Goal: Task Accomplishment & Management: Manage account settings

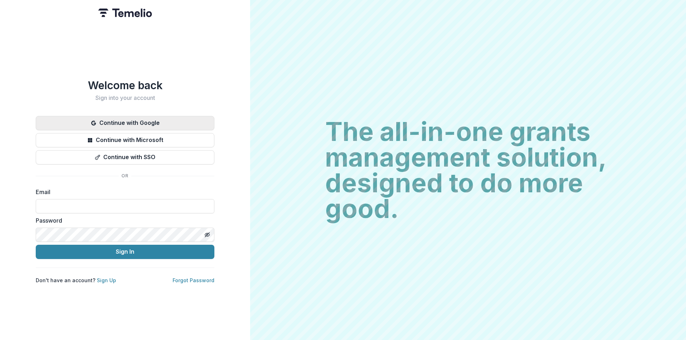
click at [166, 118] on button "Continue with Google" at bounding box center [125, 123] width 179 height 14
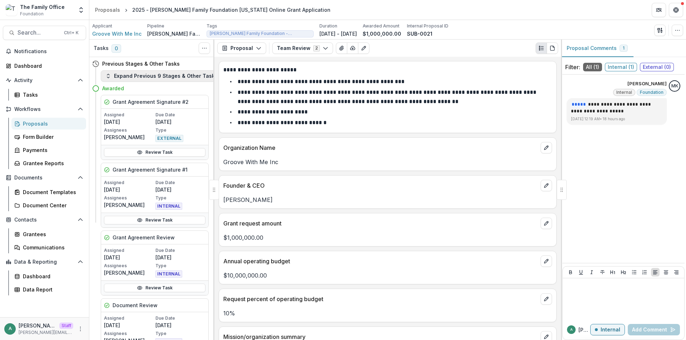
click at [138, 75] on button "Expand Previous 9 Stages & Other Tasks" at bounding box center [161, 75] width 121 height 11
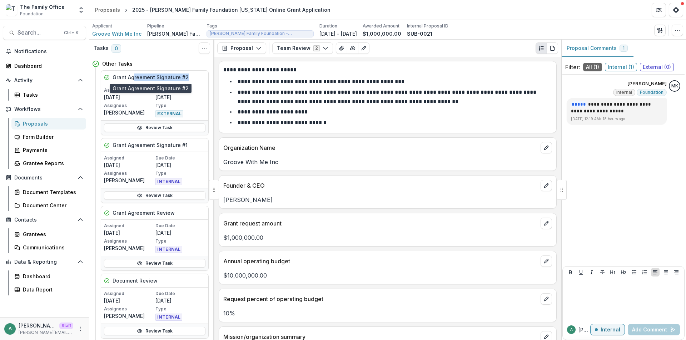
drag, startPoint x: 134, startPoint y: 78, endPoint x: 185, endPoint y: 78, distance: 50.7
click at [185, 78] on h5 "Grant Agreement Signature #2" at bounding box center [151, 78] width 76 height 8
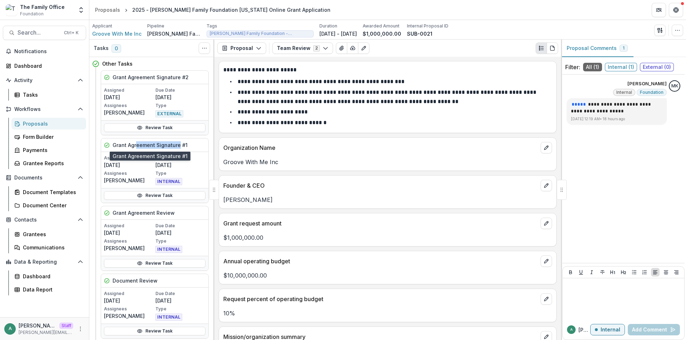
drag, startPoint x: 137, startPoint y: 148, endPoint x: 178, endPoint y: 146, distance: 41.1
click at [178, 146] on h5 "Grant Agreement Signature #1" at bounding box center [150, 145] width 75 height 8
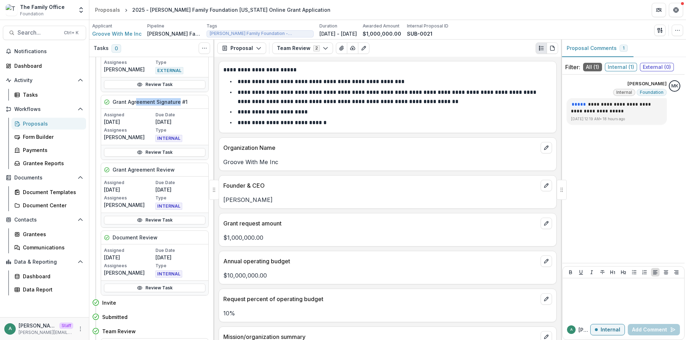
scroll to position [71, 0]
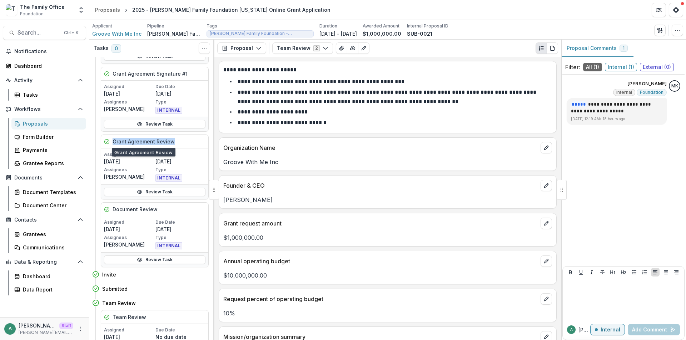
drag, startPoint x: 176, startPoint y: 144, endPoint x: 112, endPoint y: 141, distance: 64.7
click at [112, 141] on div "Grant Agreement Review" at bounding box center [154, 142] width 107 height 14
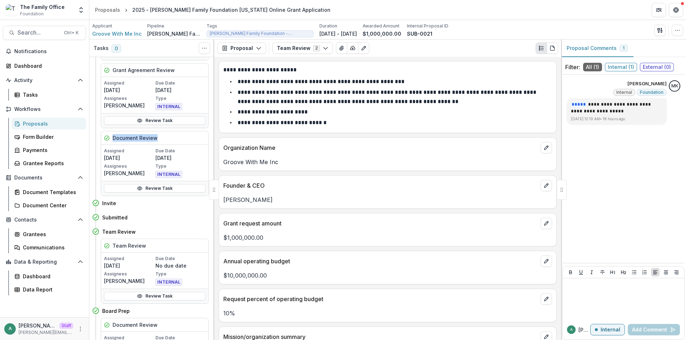
drag, startPoint x: 156, startPoint y: 138, endPoint x: 109, endPoint y: 137, distance: 47.1
click at [109, 137] on div "Document Review" at bounding box center [154, 138] width 107 height 14
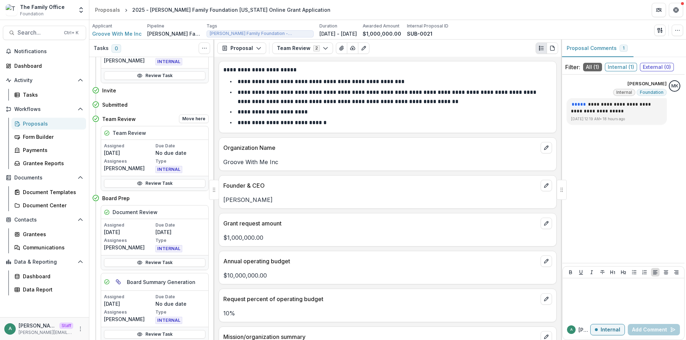
scroll to position [286, 0]
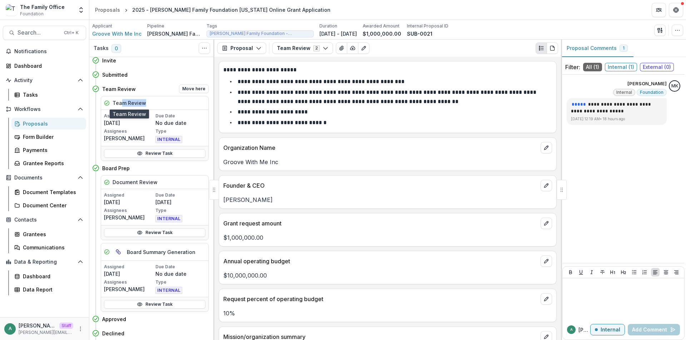
drag, startPoint x: 147, startPoint y: 104, endPoint x: 121, endPoint y: 103, distance: 26.1
click at [121, 103] on div "Team Review" at bounding box center [154, 103] width 107 height 14
click at [77, 334] on div "a anveet@trytemelio.com Staff anveet@trytemelio.com" at bounding box center [44, 329] width 80 height 14
click at [79, 330] on icon "More" at bounding box center [81, 329] width 6 height 6
click at [101, 317] on link "User Settings" at bounding box center [127, 314] width 76 height 12
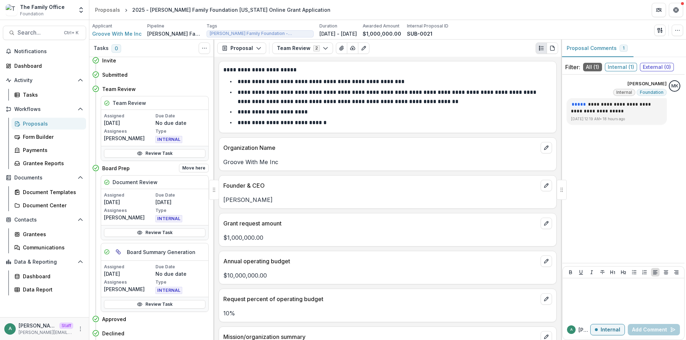
scroll to position [357, 0]
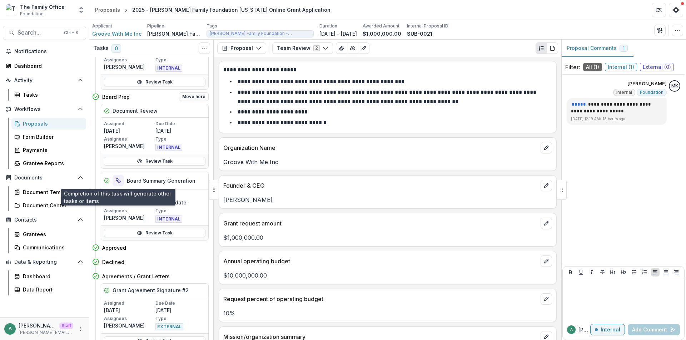
click at [118, 184] on button "View dependent tasks" at bounding box center [118, 180] width 11 height 11
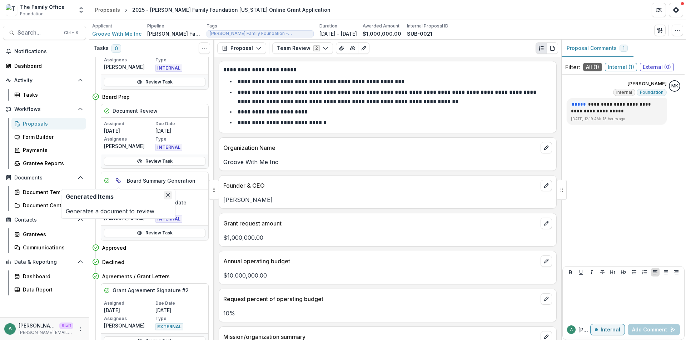
click at [166, 194] on icon "Close" at bounding box center [168, 196] width 4 height 4
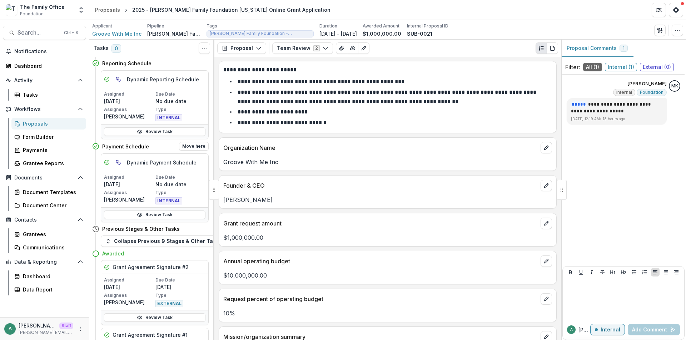
scroll to position [786, 0]
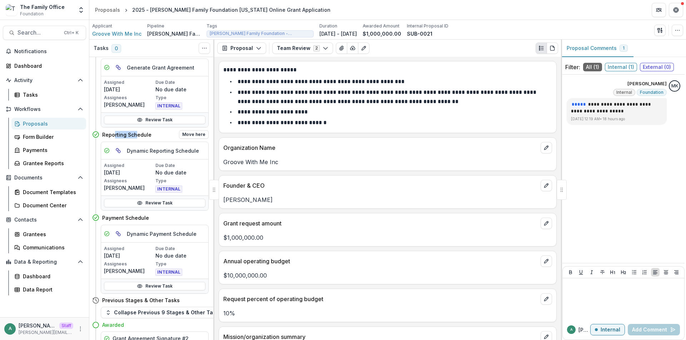
drag, startPoint x: 115, startPoint y: 136, endPoint x: 137, endPoint y: 135, distance: 21.5
click at [137, 135] on h4 "Reporting Schedule" at bounding box center [126, 135] width 49 height 8
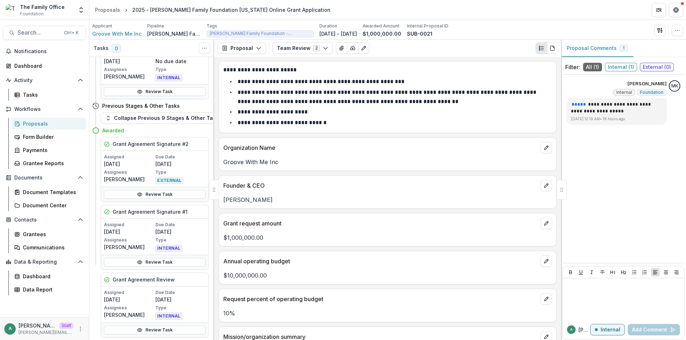
scroll to position [1000, 0]
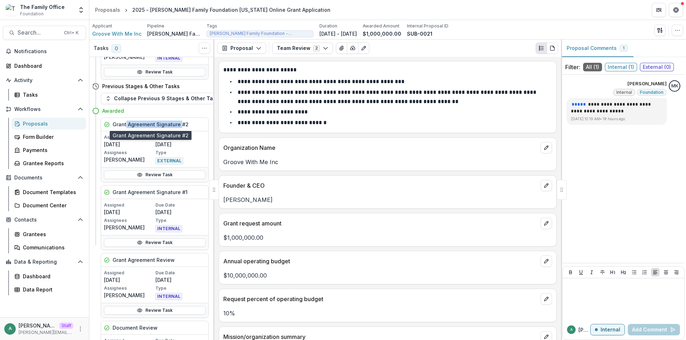
drag, startPoint x: 134, startPoint y: 125, endPoint x: 180, endPoint y: 125, distance: 46.4
click at [180, 125] on h5 "Grant Agreement Signature #2" at bounding box center [151, 125] width 76 height 8
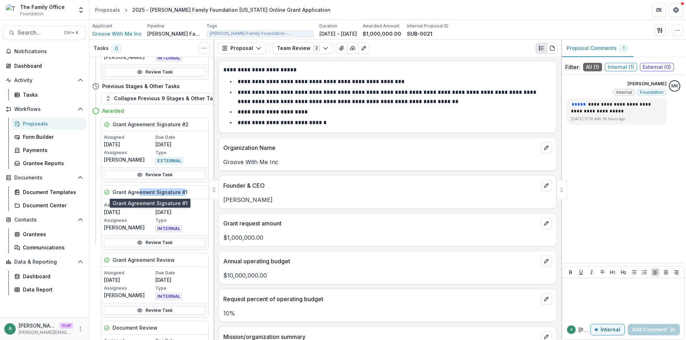
drag, startPoint x: 140, startPoint y: 191, endPoint x: 182, endPoint y: 195, distance: 42.3
click at [182, 195] on h5 "Grant Agreement Signature #1" at bounding box center [150, 193] width 75 height 8
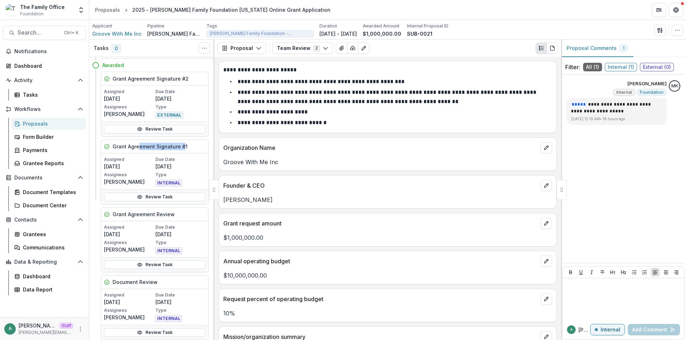
scroll to position [1051, 0]
drag, startPoint x: 170, startPoint y: 210, endPoint x: 116, endPoint y: 209, distance: 53.6
click at [116, 211] on h5 "Grant Agreement Review" at bounding box center [144, 215] width 62 height 8
drag, startPoint x: 148, startPoint y: 278, endPoint x: 115, endPoint y: 277, distance: 33.2
click at [115, 279] on h5 "Document Review" at bounding box center [135, 283] width 45 height 8
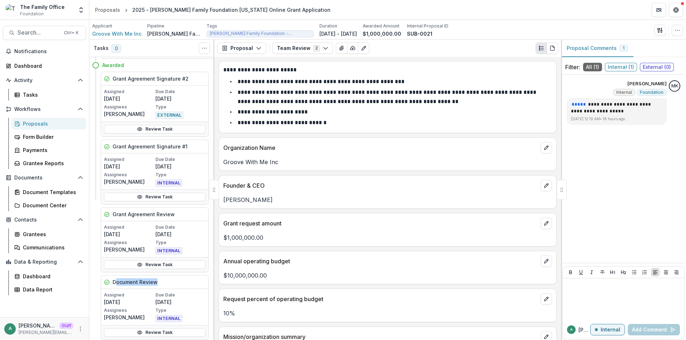
scroll to position [908, 0]
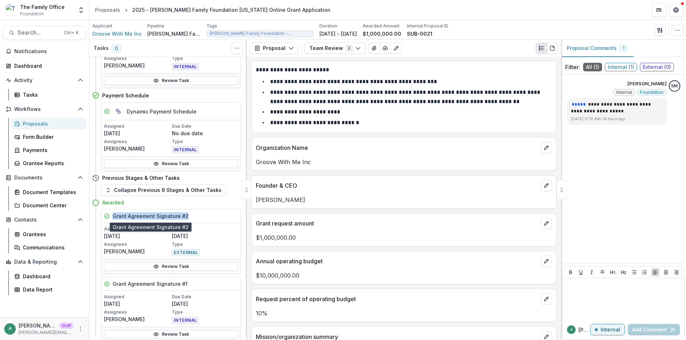
drag, startPoint x: 194, startPoint y: 216, endPoint x: 114, endPoint y: 214, distance: 80.8
click at [114, 214] on div "Grant Agreement Signature #2" at bounding box center [171, 217] width 140 height 14
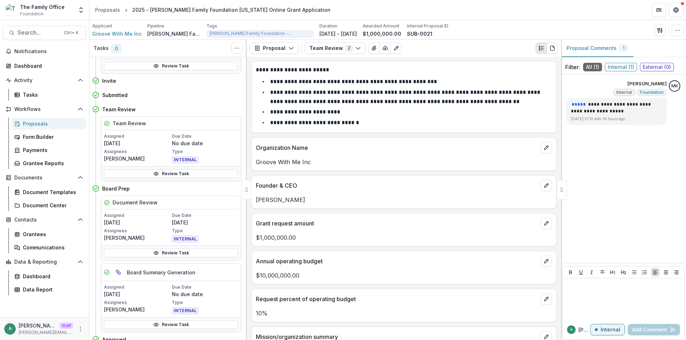
scroll to position [0, 0]
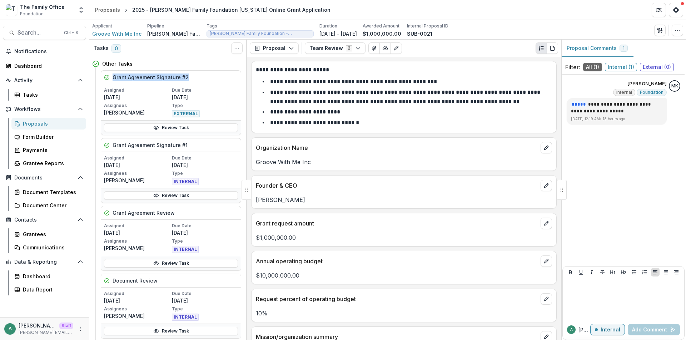
drag, startPoint x: 113, startPoint y: 79, endPoint x: 189, endPoint y: 81, distance: 76.5
click at [189, 81] on div "Grant Agreement Signature #2" at bounding box center [171, 78] width 140 height 14
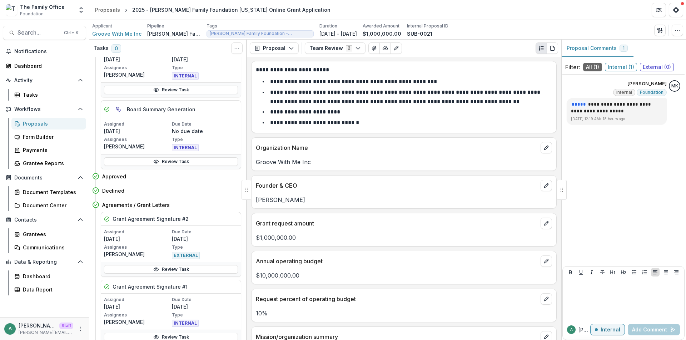
scroll to position [571, 0]
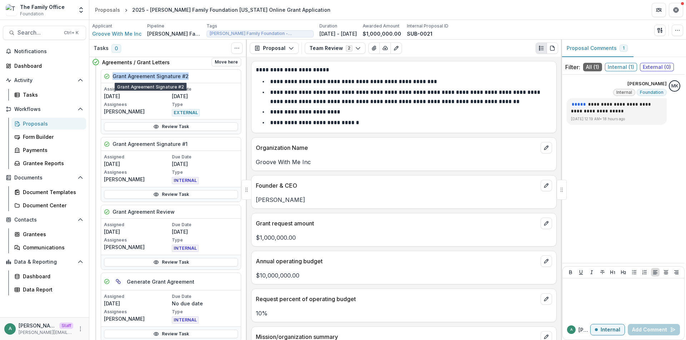
drag, startPoint x: 119, startPoint y: 78, endPoint x: 192, endPoint y: 80, distance: 73.6
click at [192, 80] on div "Grant Agreement Signature #2" at bounding box center [171, 77] width 140 height 14
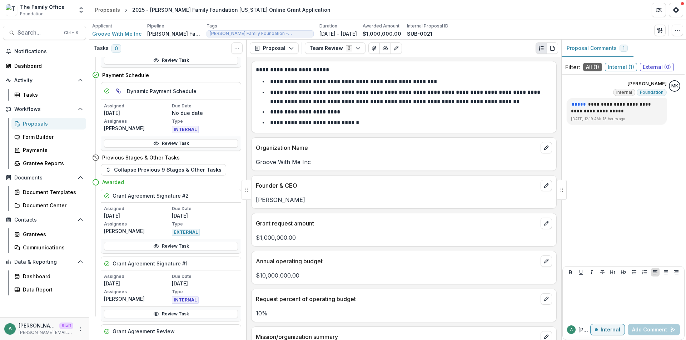
scroll to position [1046, 0]
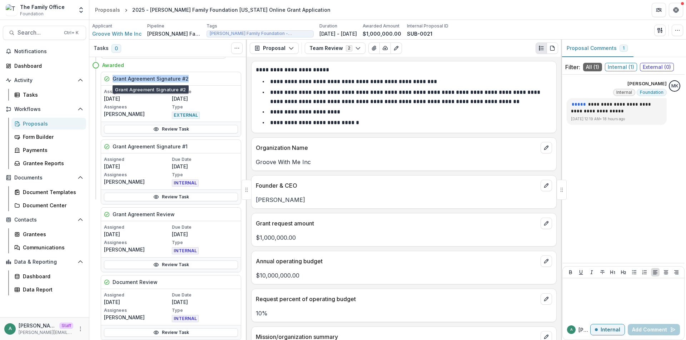
drag, startPoint x: 113, startPoint y: 82, endPoint x: 193, endPoint y: 82, distance: 79.3
click at [193, 82] on div "Grant Agreement Signature #2" at bounding box center [171, 79] width 140 height 14
click at [210, 75] on div "Grant Agreement Signature #2" at bounding box center [171, 79] width 140 height 14
click at [522, 7] on header "Proposals 2025 - Dugas Family Foundation Texas Online Grant Application" at bounding box center [387, 10] width 596 height 20
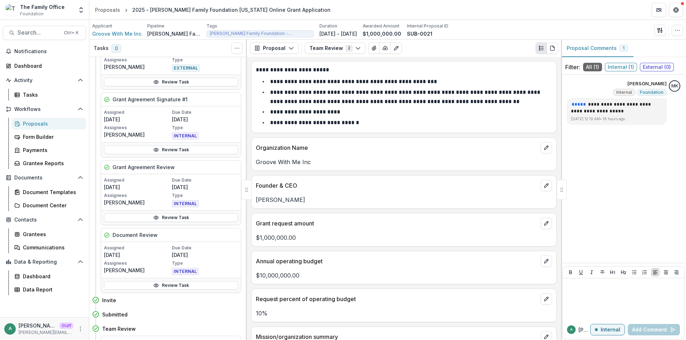
scroll to position [0, 0]
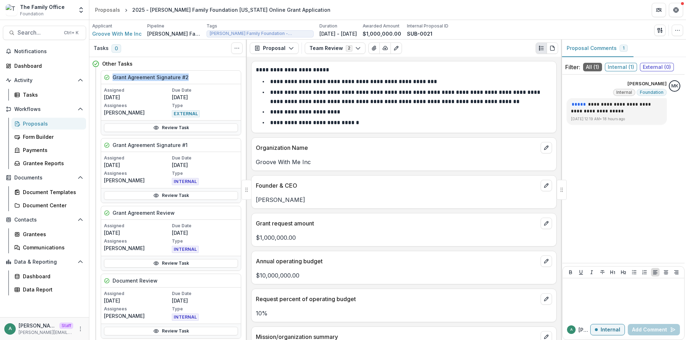
drag, startPoint x: 111, startPoint y: 79, endPoint x: 188, endPoint y: 78, distance: 76.8
click at [188, 78] on div "Grant Agreement Signature #2" at bounding box center [171, 78] width 140 height 14
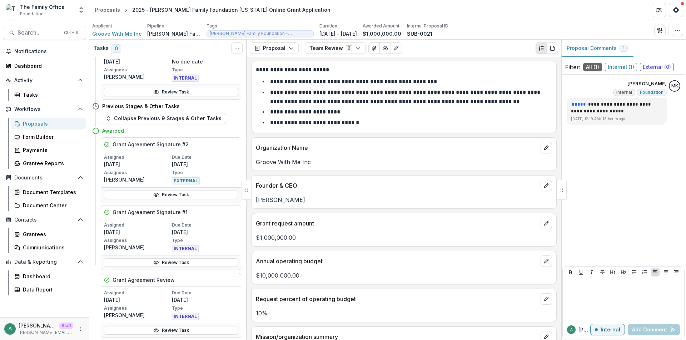
scroll to position [974, 0]
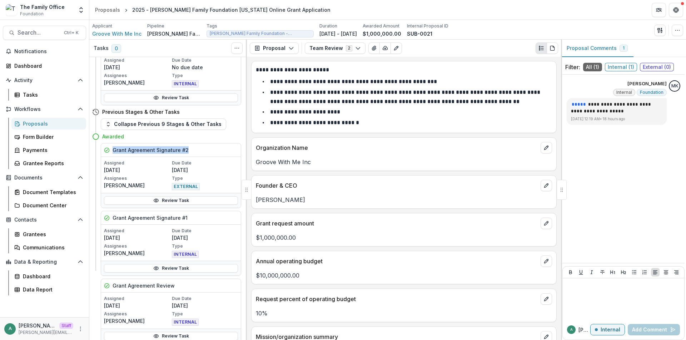
drag, startPoint x: 111, startPoint y: 150, endPoint x: 195, endPoint y: 150, distance: 84.3
click at [195, 150] on div "Grant Agreement Signature #2" at bounding box center [171, 151] width 140 height 14
click at [199, 137] on div "Awarded" at bounding box center [171, 137] width 139 height 8
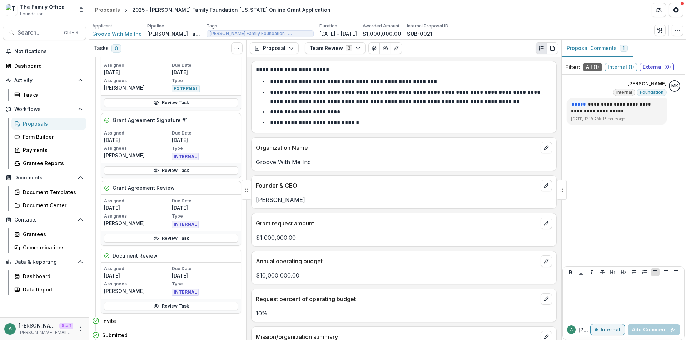
scroll to position [0, 0]
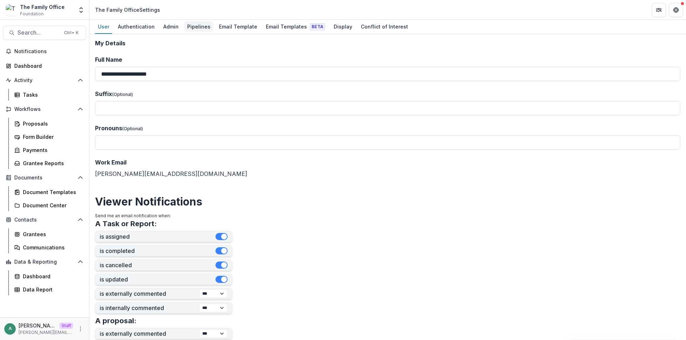
click at [194, 29] on div "Pipelines" at bounding box center [198, 26] width 29 height 10
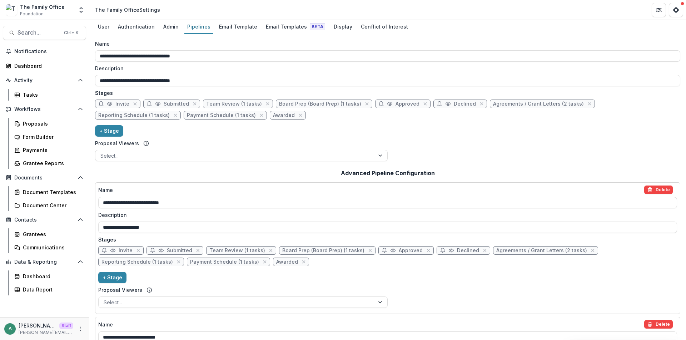
click at [244, 103] on span "Team Review (1 tasks)" at bounding box center [234, 104] width 56 height 6
select select "******"
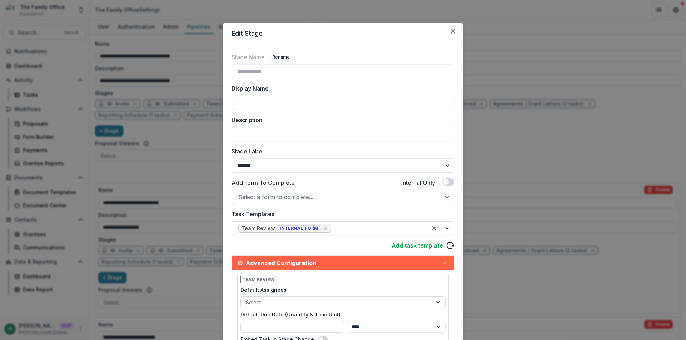
click at [186, 164] on div "**********" at bounding box center [343, 170] width 686 height 340
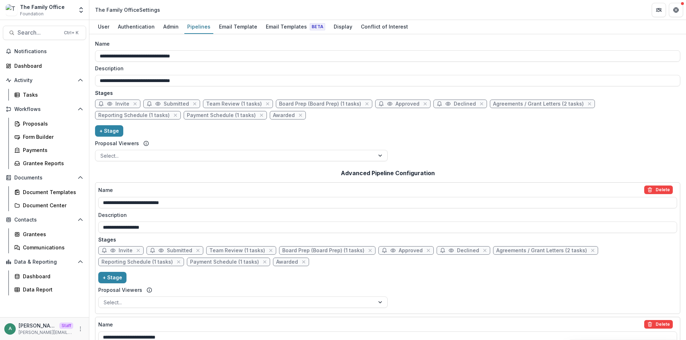
click at [336, 103] on span "Board Prep (Board Prep) (1 tasks)" at bounding box center [320, 104] width 82 height 6
select select "******"
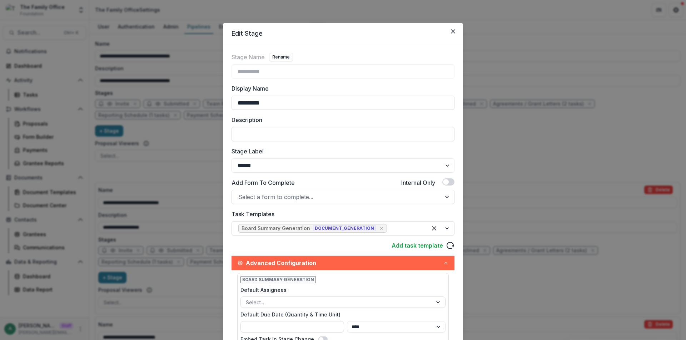
click at [193, 128] on div "**********" at bounding box center [343, 170] width 686 height 340
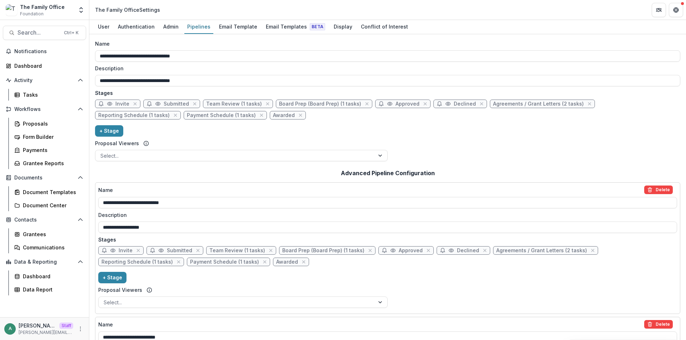
click at [518, 107] on span "Agreements / Grant Letters (2 tasks)" at bounding box center [538, 104] width 91 height 6
select select "********"
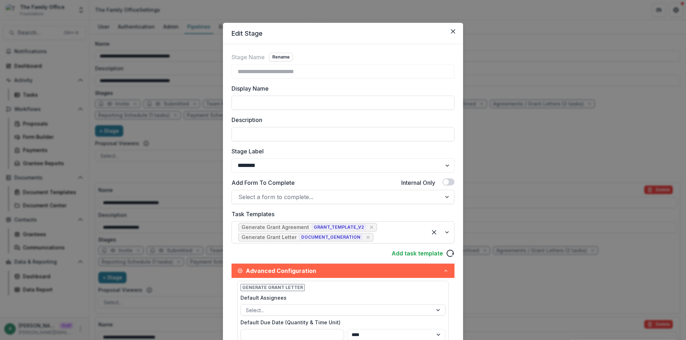
click at [189, 159] on div "**********" at bounding box center [343, 170] width 686 height 340
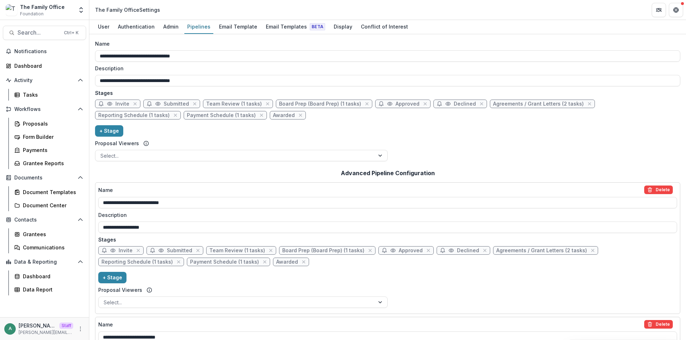
click at [551, 103] on span "Agreements / Grant Letters (2 tasks)" at bounding box center [538, 104] width 91 height 6
select select "********"
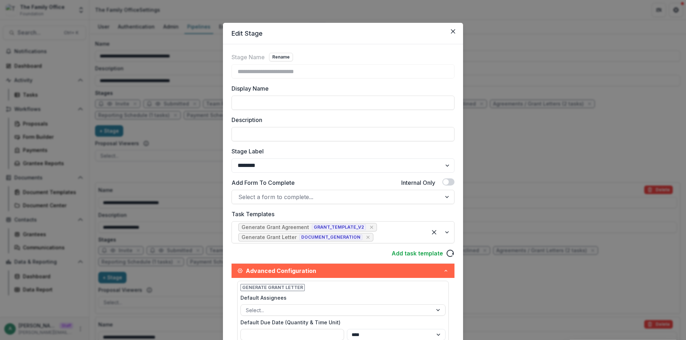
click at [168, 158] on div "**********" at bounding box center [343, 170] width 686 height 340
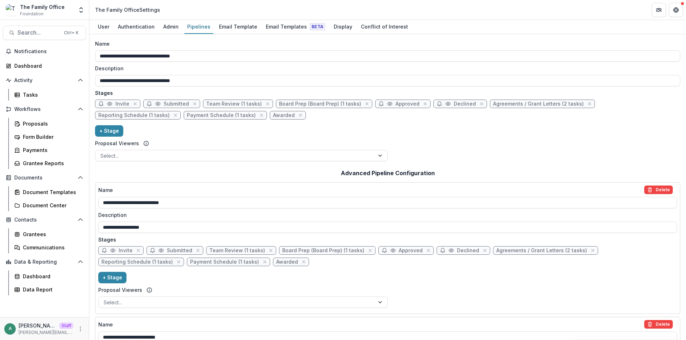
click at [533, 106] on span "Agreements / Grant Letters (2 tasks)" at bounding box center [538, 104] width 91 height 6
select select "********"
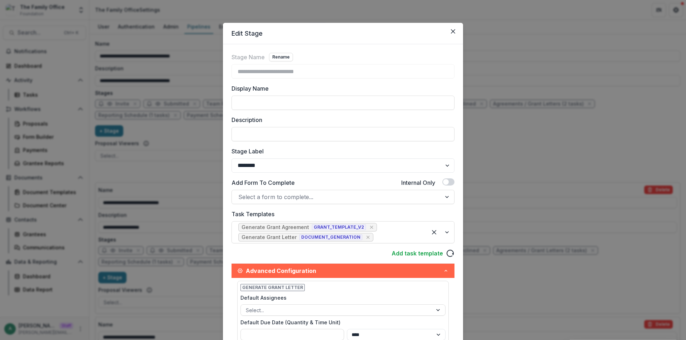
click at [518, 178] on div "**********" at bounding box center [343, 170] width 686 height 340
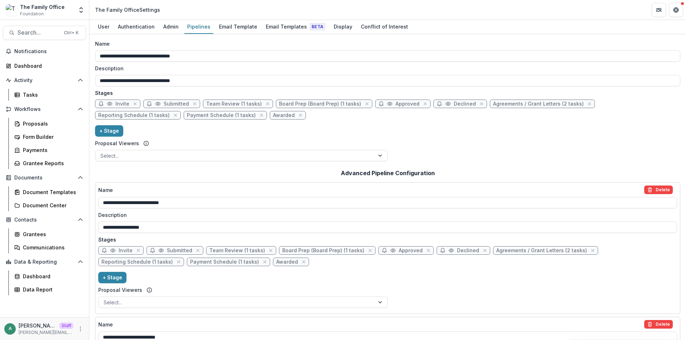
click at [187, 115] on span "Payment Schedule (1 tasks)" at bounding box center [221, 116] width 69 height 6
select select "*******"
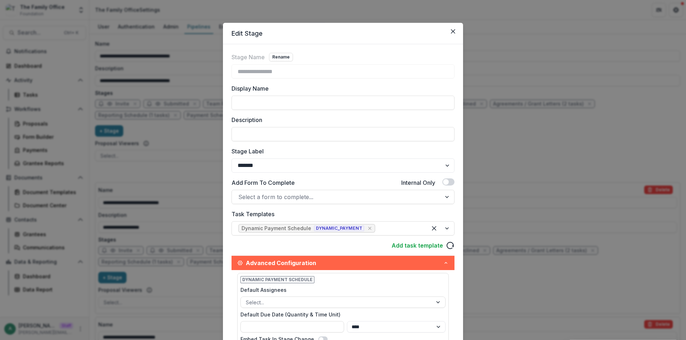
click at [518, 138] on div "**********" at bounding box center [343, 170] width 686 height 340
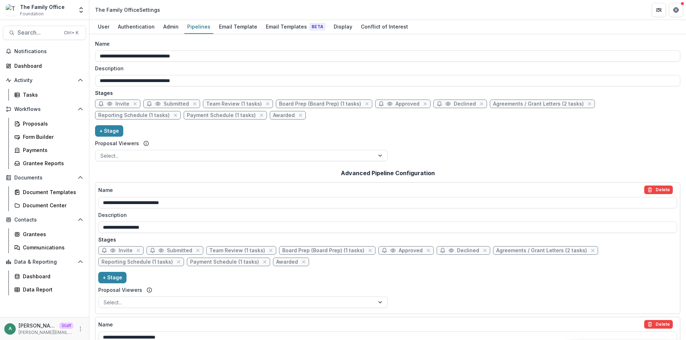
click at [170, 113] on span "Reporting Schedule (1 tasks)" at bounding box center [133, 116] width 71 height 6
select select "*********"
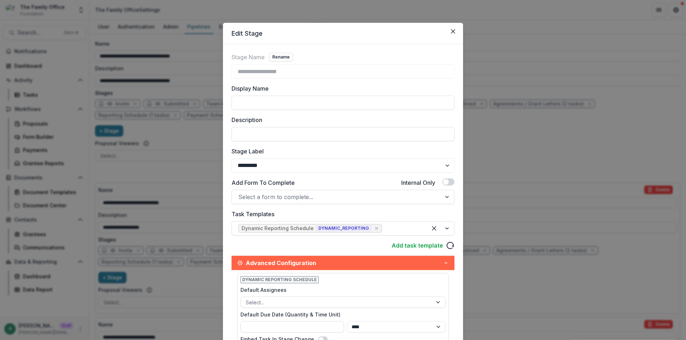
click at [161, 153] on div "**********" at bounding box center [343, 170] width 686 height 340
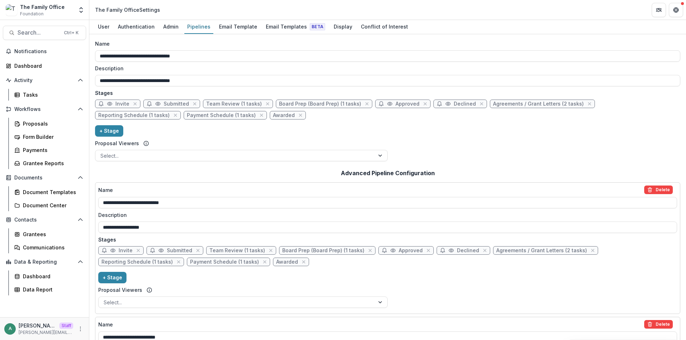
click at [532, 104] on span "Agreements / Grant Letters (2 tasks)" at bounding box center [538, 104] width 91 height 6
select select "********"
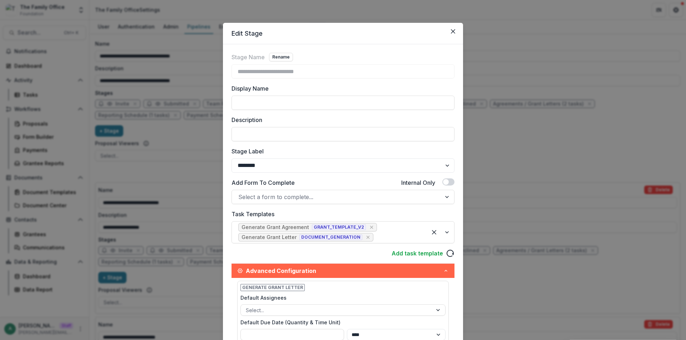
click at [550, 130] on div "**********" at bounding box center [343, 170] width 686 height 340
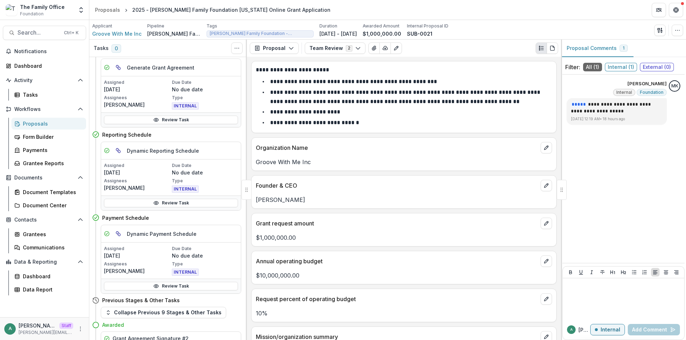
scroll to position [1046, 0]
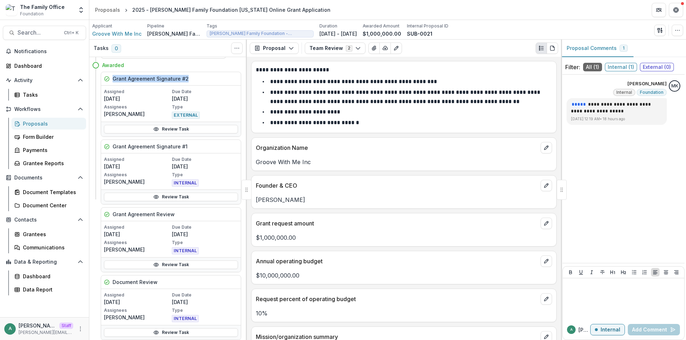
drag, startPoint x: 114, startPoint y: 76, endPoint x: 191, endPoint y: 79, distance: 77.9
click at [191, 79] on div "Grant Agreement Signature #2" at bounding box center [171, 79] width 140 height 14
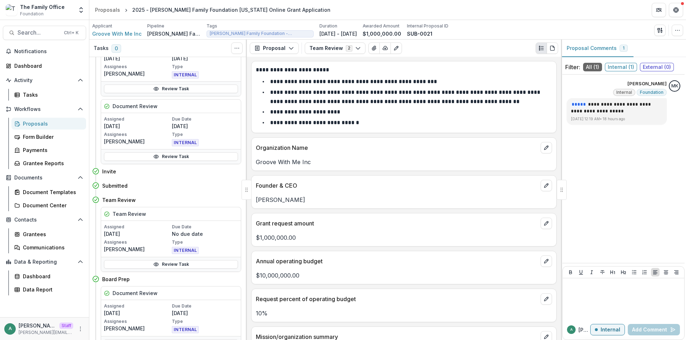
scroll to position [0, 0]
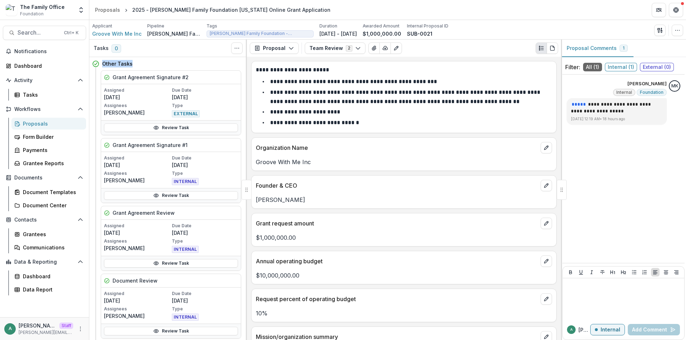
drag, startPoint x: 134, startPoint y: 66, endPoint x: 103, endPoint y: 64, distance: 31.5
click at [103, 64] on div "Other Tasks" at bounding box center [171, 64] width 139 height 8
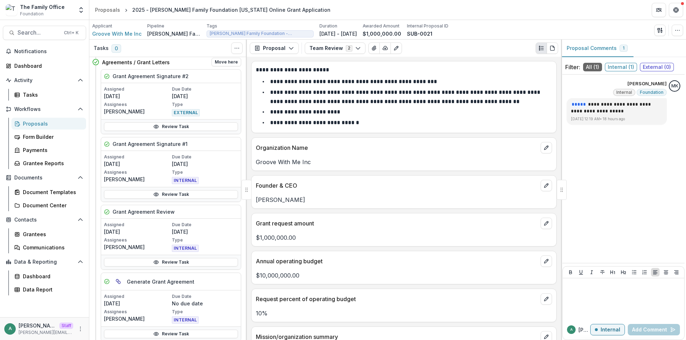
scroll to position [570, 0]
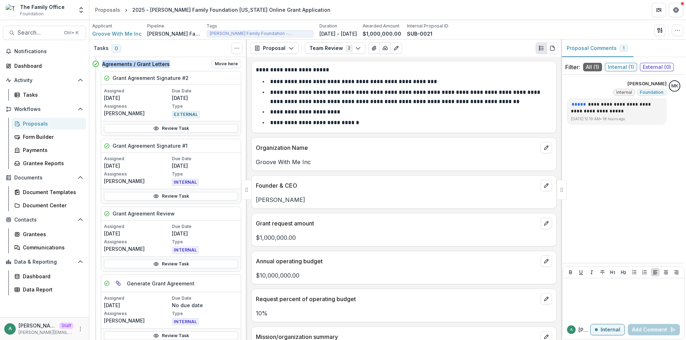
drag, startPoint x: 128, startPoint y: 65, endPoint x: 171, endPoint y: 66, distance: 43.2
click at [171, 66] on div "Agreements / Grant Letters Move here" at bounding box center [171, 64] width 139 height 9
click at [188, 66] on div "Agreements / Grant Letters Move here" at bounding box center [171, 64] width 139 height 9
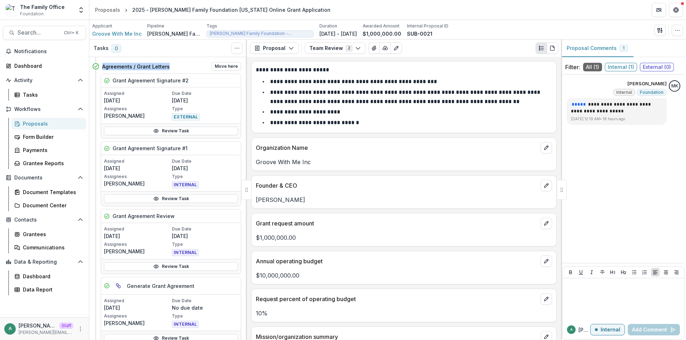
drag, startPoint x: 176, startPoint y: 66, endPoint x: 103, endPoint y: 67, distance: 73.6
click at [103, 67] on div "Agreements / Grant Letters Move here" at bounding box center [171, 66] width 139 height 9
click at [180, 68] on div "Agreements / Grant Letters Move here" at bounding box center [171, 66] width 139 height 9
drag, startPoint x: 175, startPoint y: 63, endPoint x: 103, endPoint y: 70, distance: 72.5
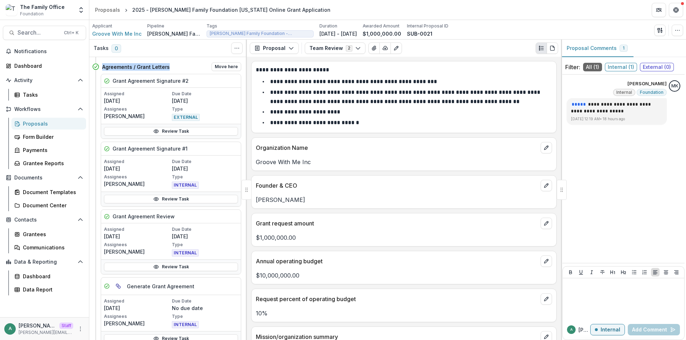
click at [103, 70] on div "Agreements / Grant Letters Move here" at bounding box center [171, 67] width 139 height 9
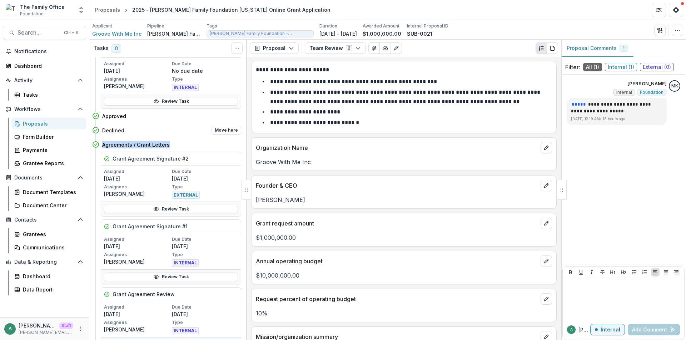
scroll to position [495, 0]
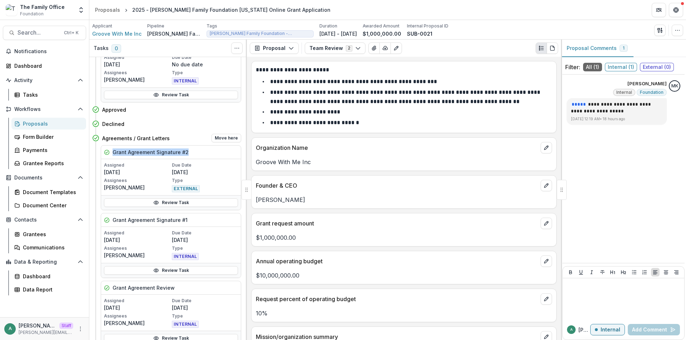
drag, startPoint x: 193, startPoint y: 152, endPoint x: 105, endPoint y: 155, distance: 88.6
click at [105, 155] on div "Grant Agreement Signature #2" at bounding box center [171, 153] width 140 height 14
click at [188, 150] on div "Grant Agreement Signature #2" at bounding box center [171, 153] width 140 height 14
drag, startPoint x: 113, startPoint y: 139, endPoint x: 194, endPoint y: 141, distance: 80.7
click at [194, 141] on div "Agreements / Grant Letters Move here" at bounding box center [171, 138] width 139 height 9
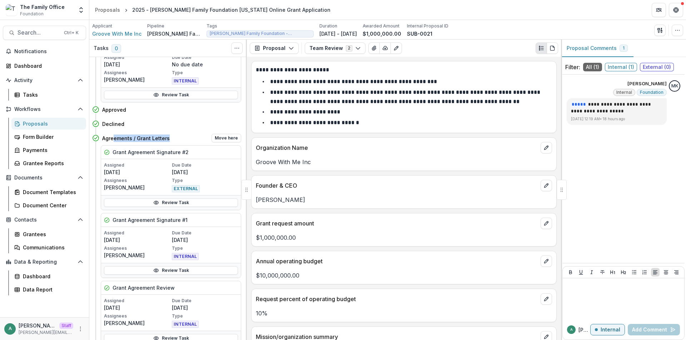
click at [183, 138] on div "Agreements / Grant Letters Move here" at bounding box center [171, 138] width 139 height 9
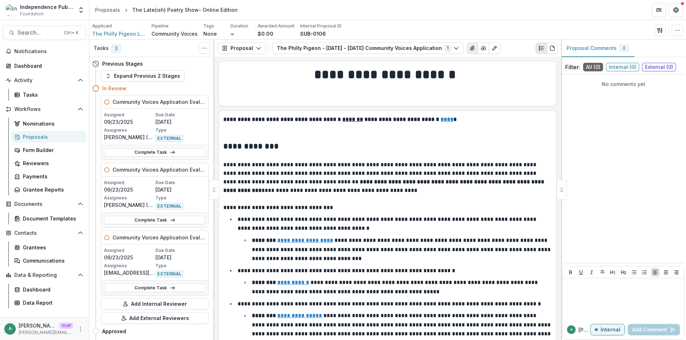
click at [469, 46] on icon "View Attached Files" at bounding box center [472, 48] width 6 height 6
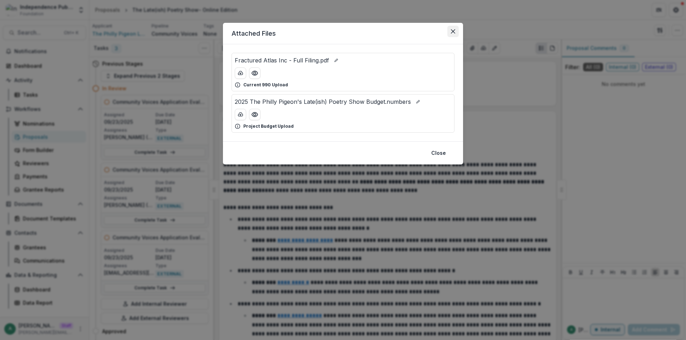
click at [455, 35] on button "Close" at bounding box center [452, 31] width 11 height 11
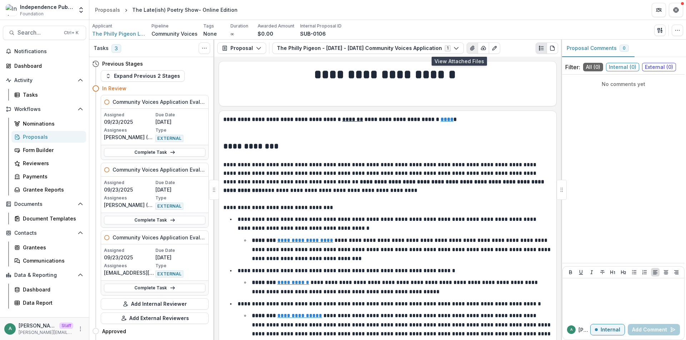
click at [469, 48] on icon "View Attached Files" at bounding box center [472, 48] width 6 height 6
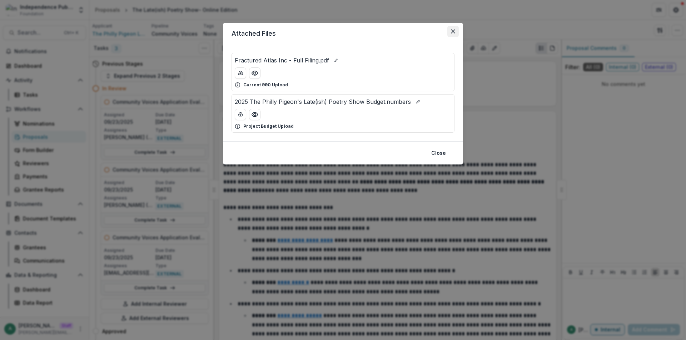
click at [453, 33] on button "Close" at bounding box center [452, 31] width 11 height 11
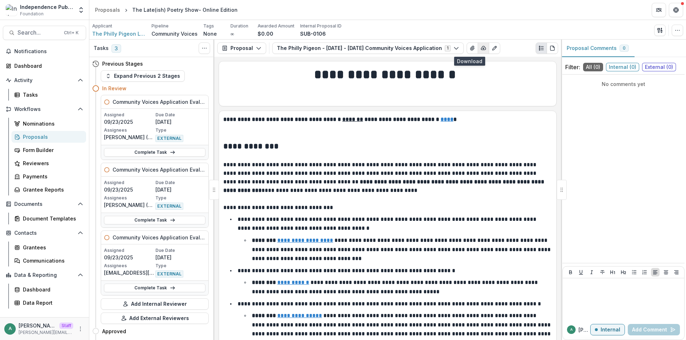
click at [478, 49] on button "button" at bounding box center [483, 48] width 11 height 11
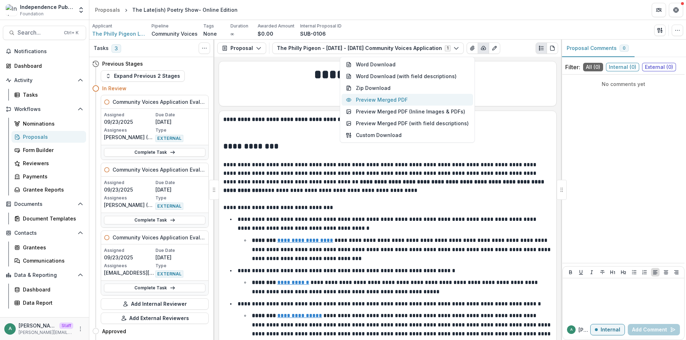
click at [398, 101] on button "Preview Merged PDF" at bounding box center [406, 100] width 131 height 12
